Goal: Information Seeking & Learning: Learn about a topic

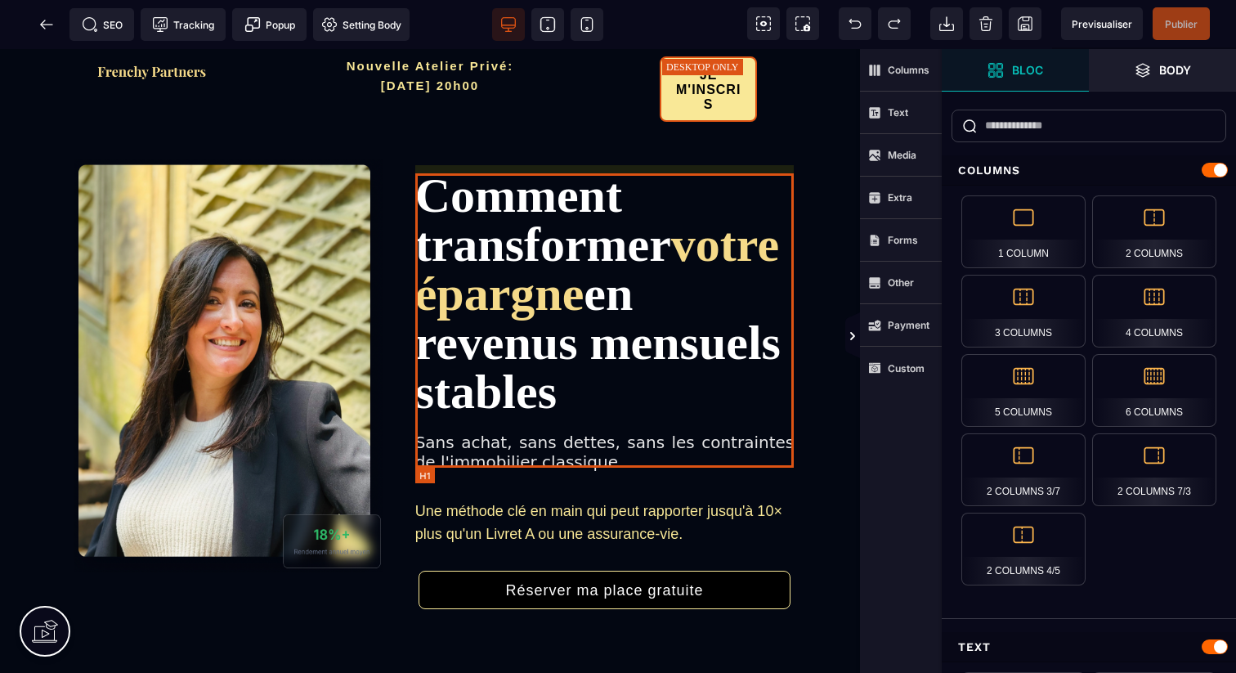
click at [621, 416] on h1 "Comment transformer votre épargne en revenus mensuels stables" at bounding box center [604, 293] width 379 height 245
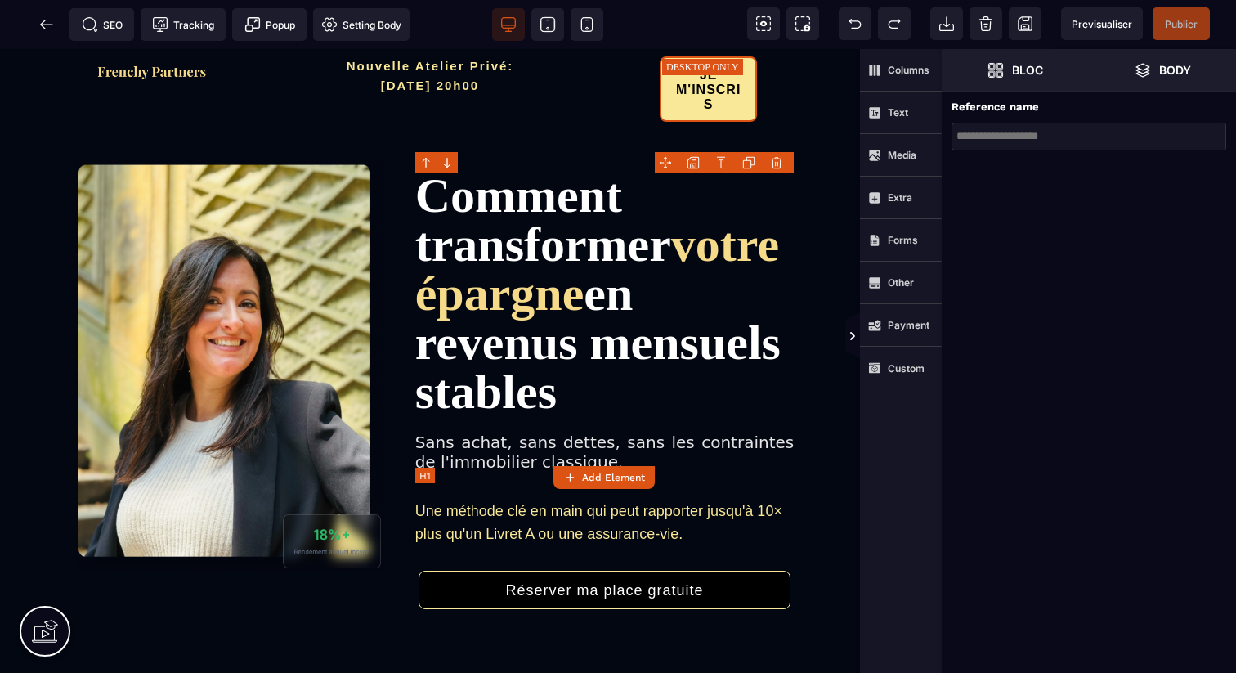
click at [621, 416] on h1 "Comment transformer votre épargne en revenus mensuels stables" at bounding box center [604, 293] width 379 height 245
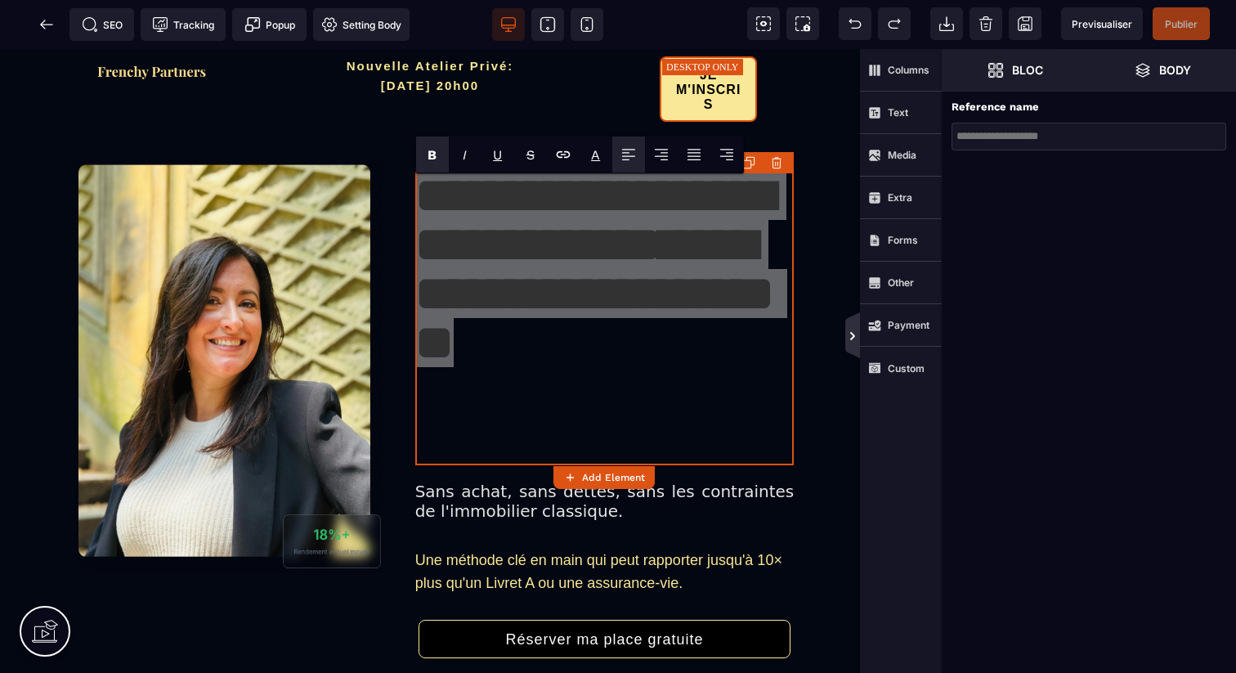
click at [855, 337] on icon at bounding box center [852, 335] width 13 height 13
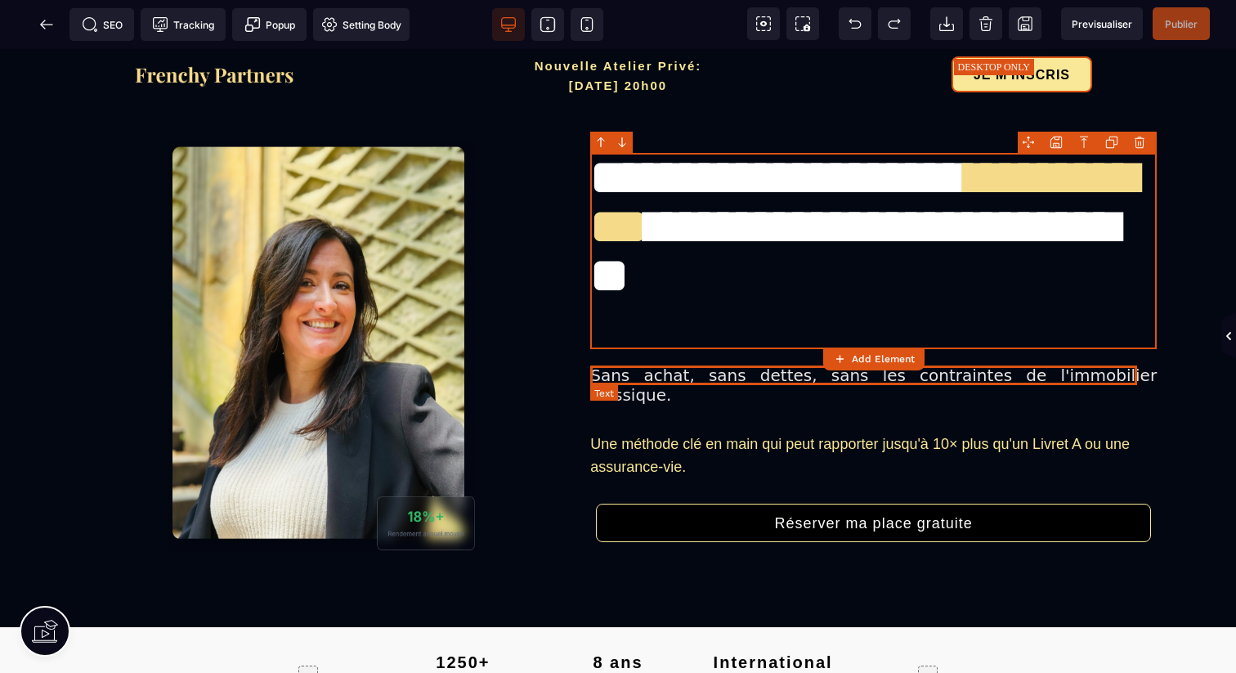
click at [658, 373] on span "Sans achat, sans dettes, sans les contraintes de l'immobilier classique." at bounding box center [873, 384] width 566 height 39
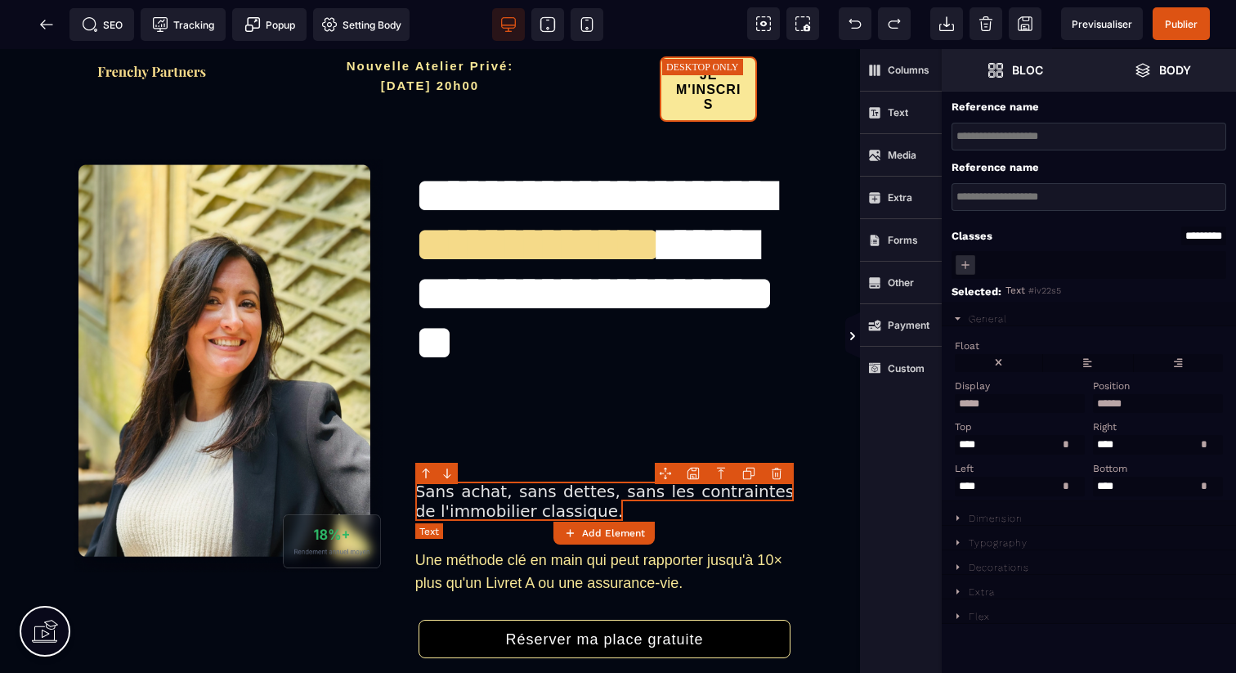
click at [565, 502] on span "Sans achat, sans dettes, sans les contraintes de l'immobilier classique." at bounding box center [604, 500] width 379 height 39
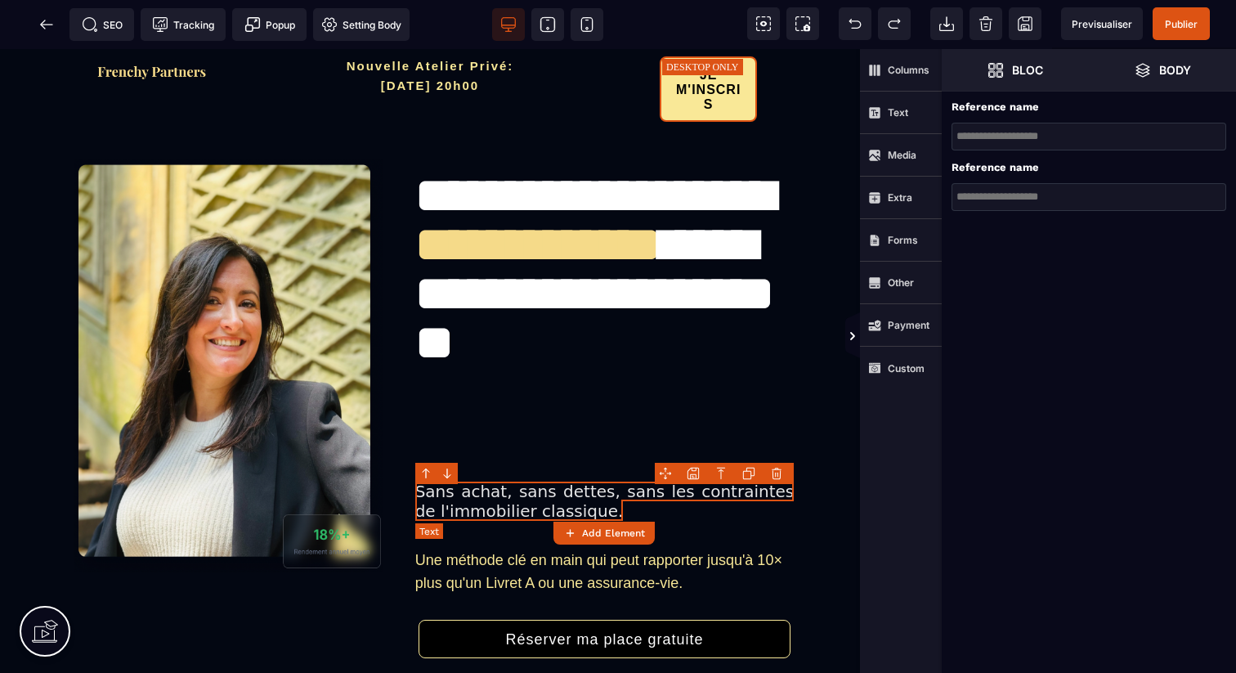
click at [565, 502] on span "Sans achat, sans dettes, sans les contraintes de l'immobilier classique." at bounding box center [604, 500] width 379 height 39
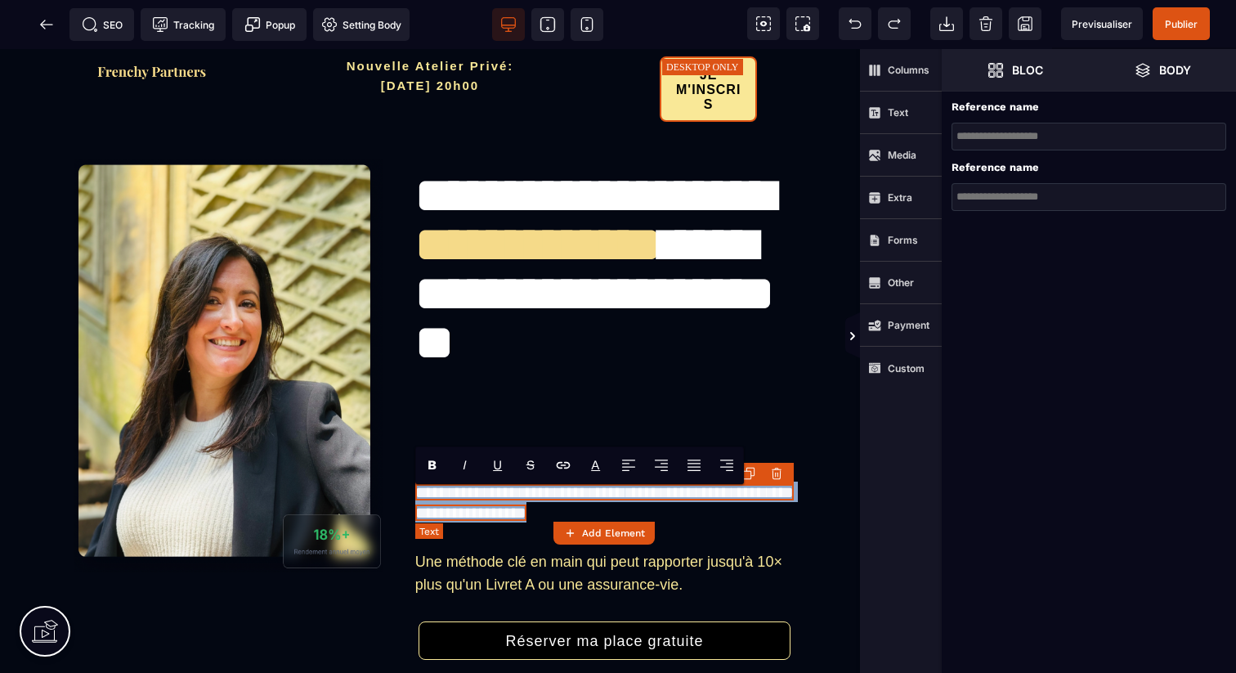
click at [565, 502] on span "**********" at bounding box center [604, 502] width 379 height 37
copy span "**********"
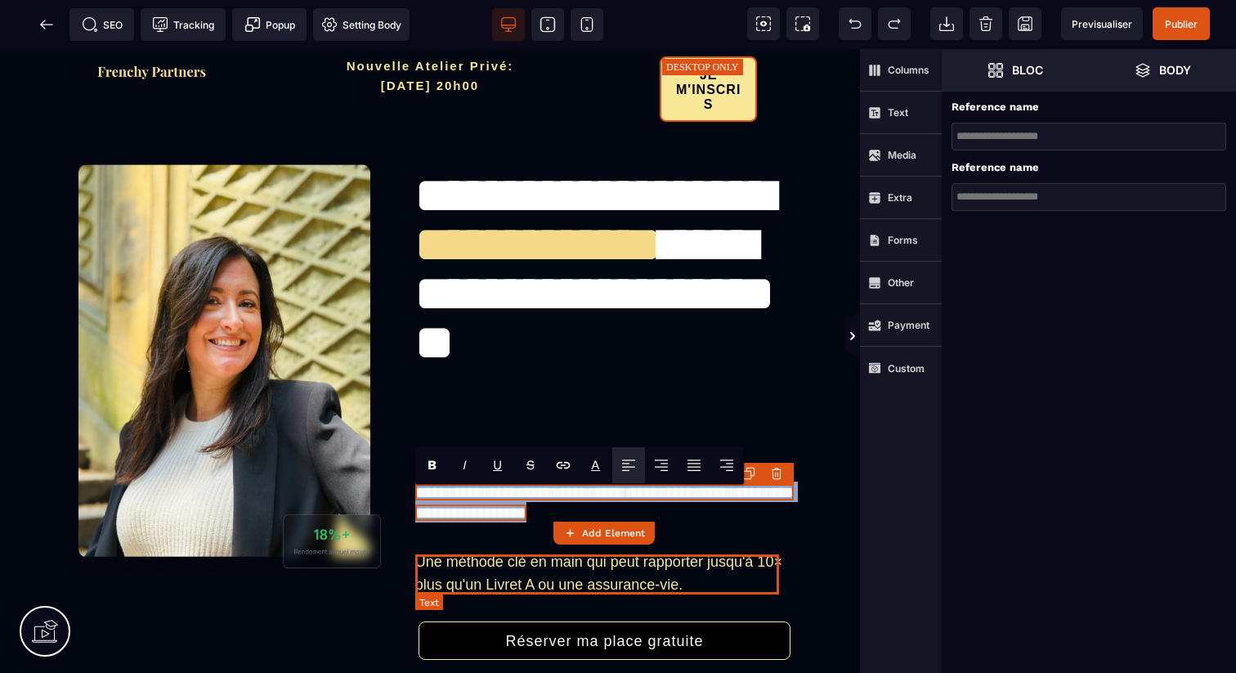
click at [506, 567] on span "Une méthode clé en main qui peut rapporter jusqu'à 10× plus qu'un Livret A ou u…" at bounding box center [598, 572] width 367 height 39
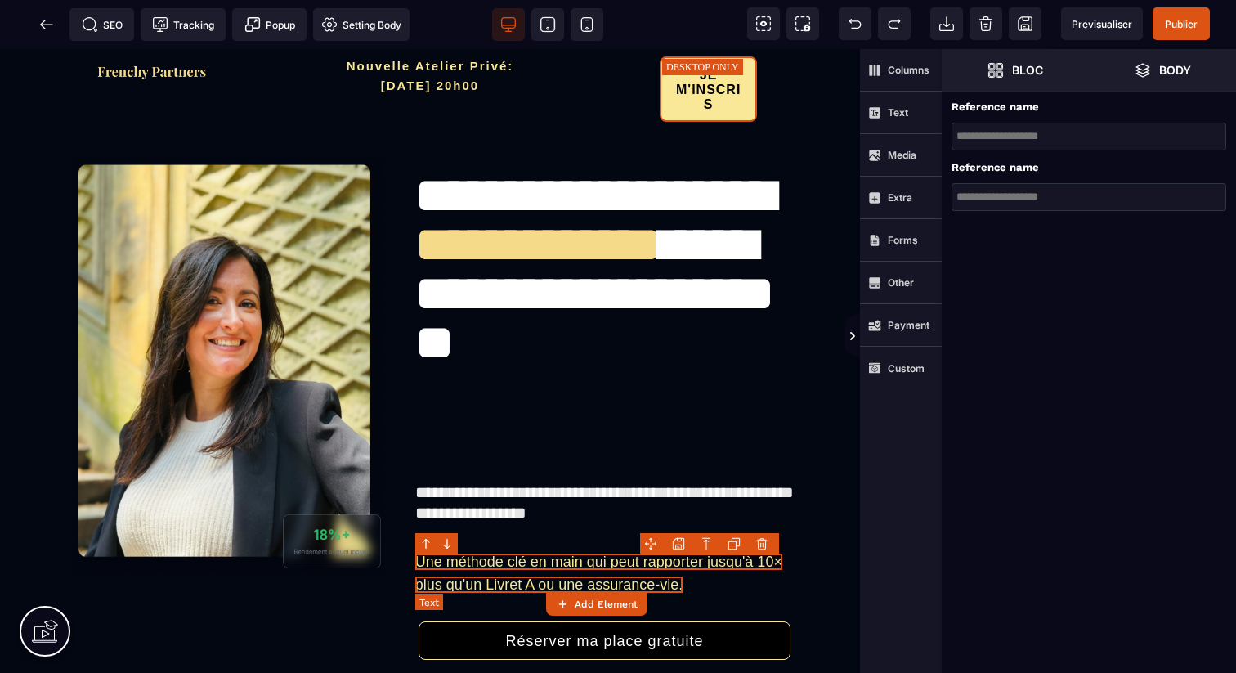
click at [506, 567] on span "Une méthode clé en main qui peut rapporter jusqu'à 10× plus qu'un Livret A ou u…" at bounding box center [598, 572] width 367 height 39
click at [523, 560] on span "Une méthode clé en main qui peut rapporter jusqu'à 10× plus qu'un Livret A ou u…" at bounding box center [598, 572] width 367 height 39
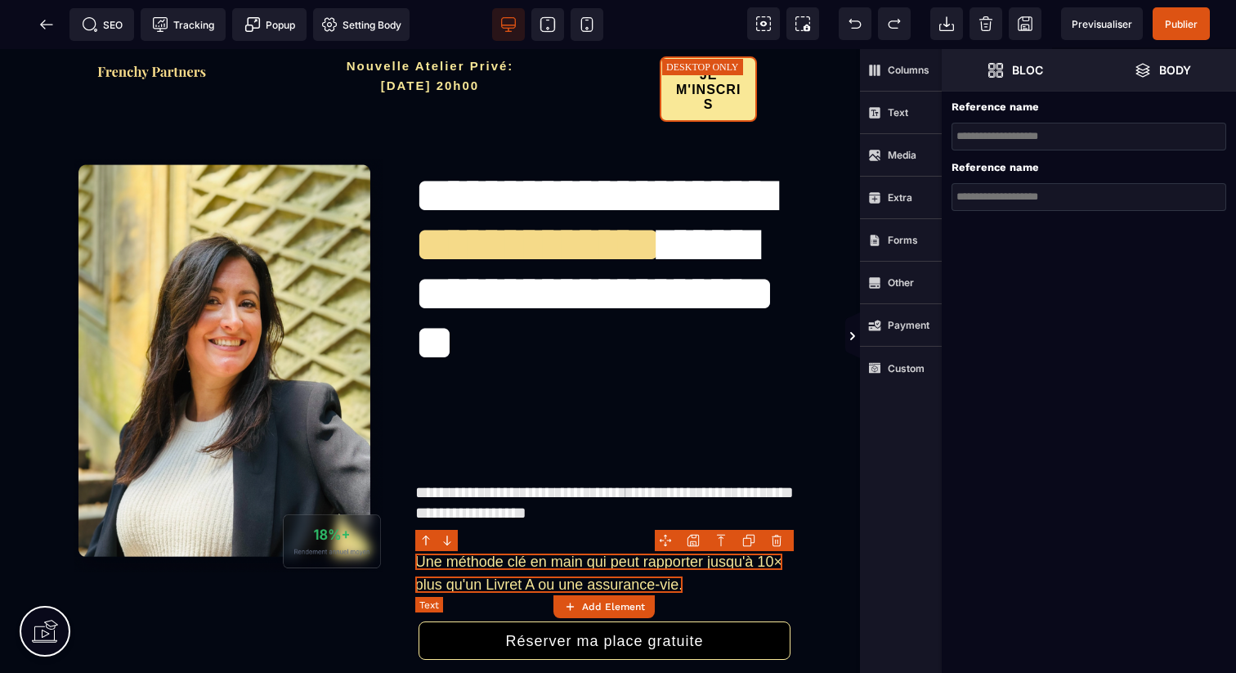
click at [523, 560] on span "Une méthode clé en main qui peut rapporter jusqu'à 10× plus qu'un Livret A ou u…" at bounding box center [598, 572] width 367 height 39
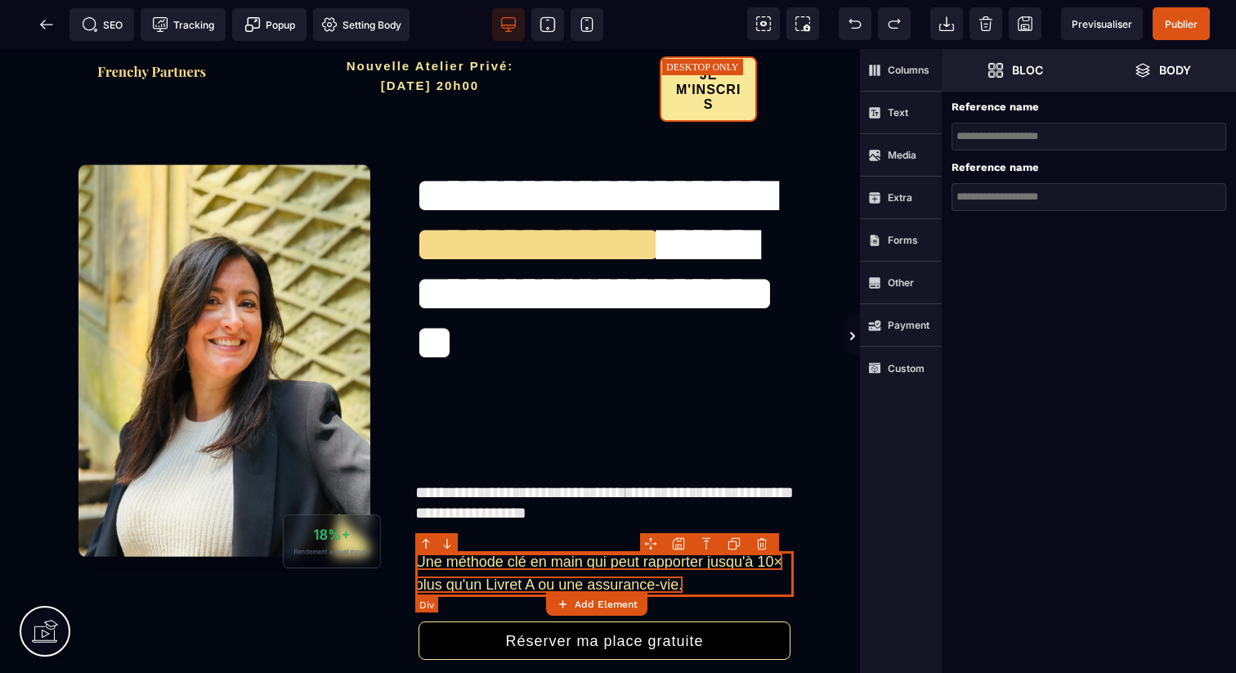
click at [712, 584] on div "Une méthode clé en main qui peut rapporter jusqu'à 10× plus qu'un Livret A ou u…" at bounding box center [604, 573] width 379 height 46
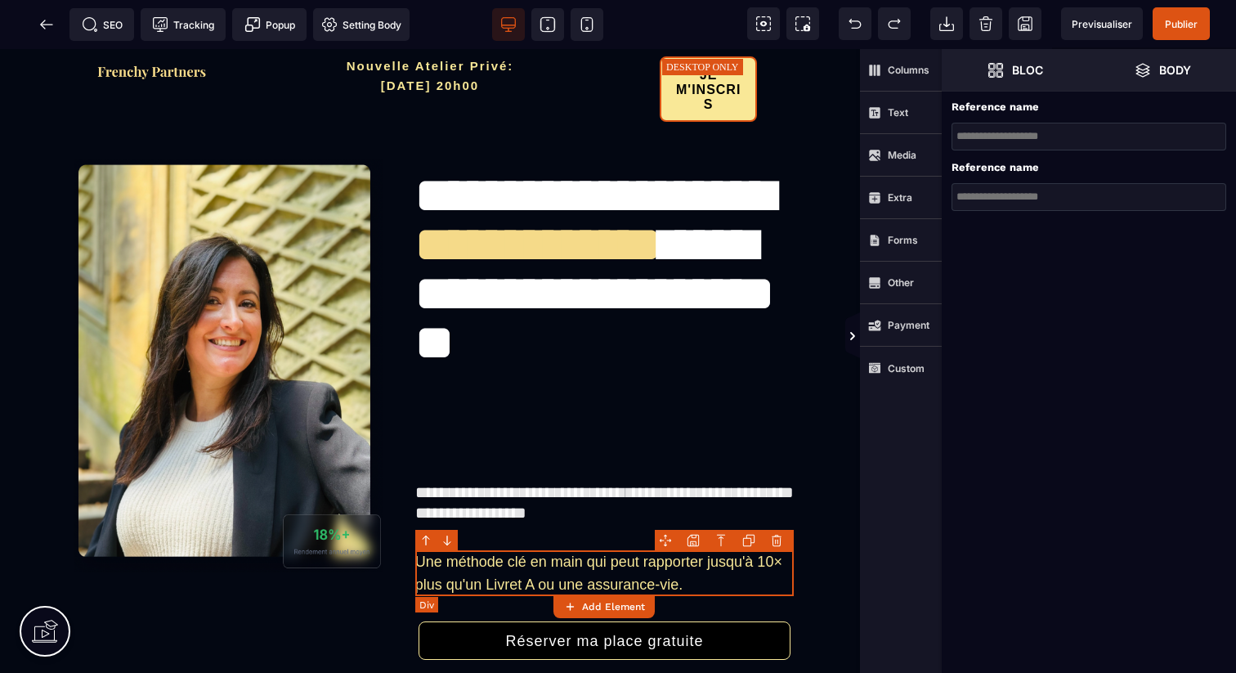
click at [712, 584] on div "Une méthode clé en main qui peut rapporter jusqu'à 10× plus qu'un Livret A ou u…" at bounding box center [604, 573] width 379 height 46
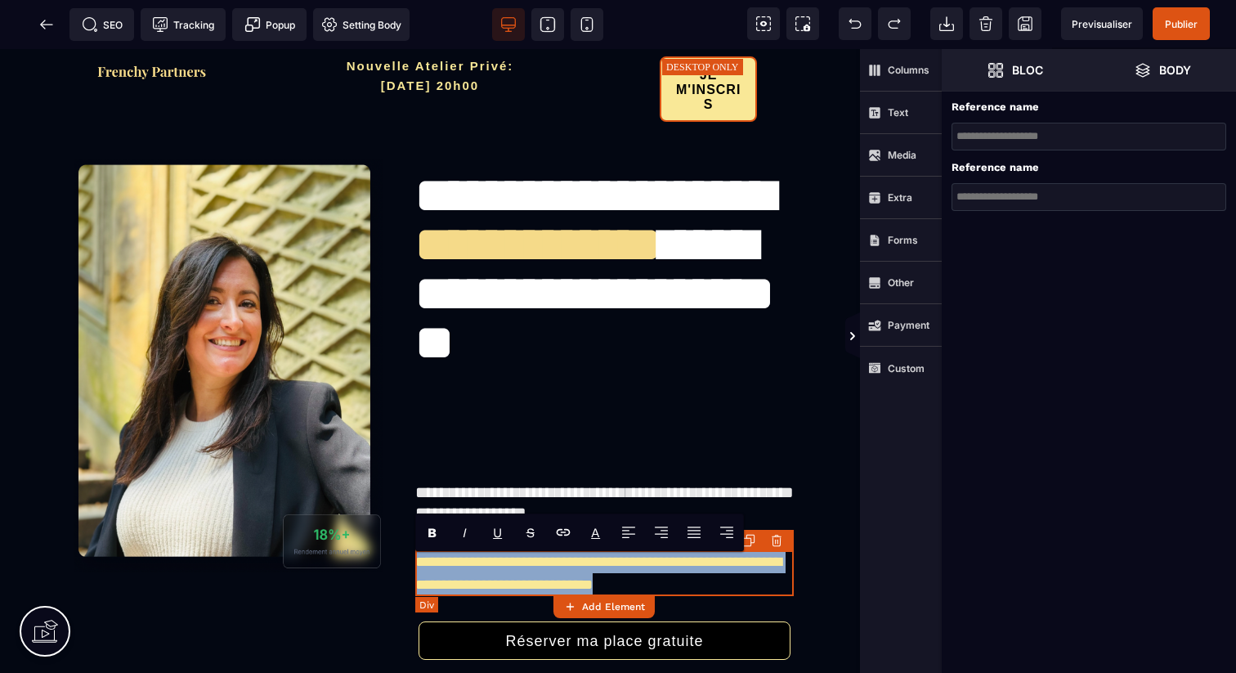
copy span "**********"
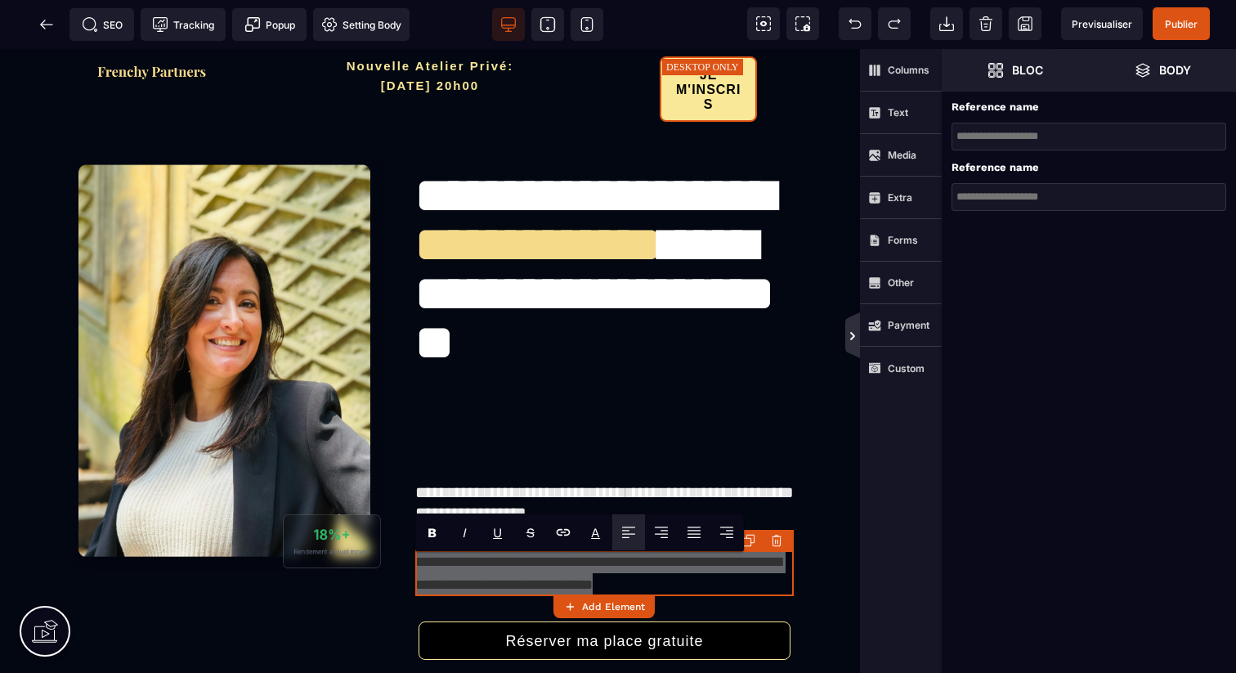
click at [859, 339] on icon at bounding box center [852, 335] width 15 height 46
